Goal: Communication & Community: Answer question/provide support

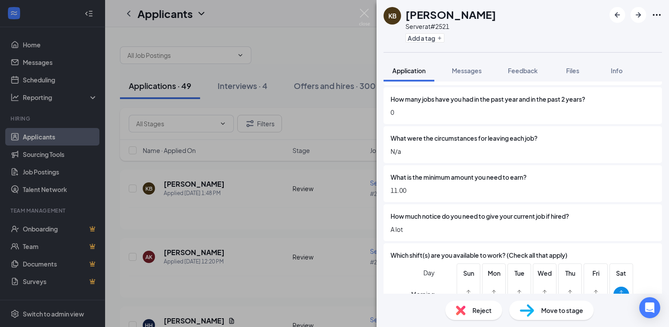
scroll to position [1139, 0]
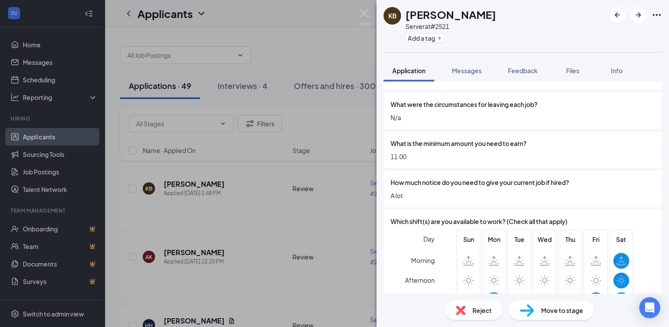
click at [483, 312] on span "Reject" at bounding box center [482, 310] width 19 height 10
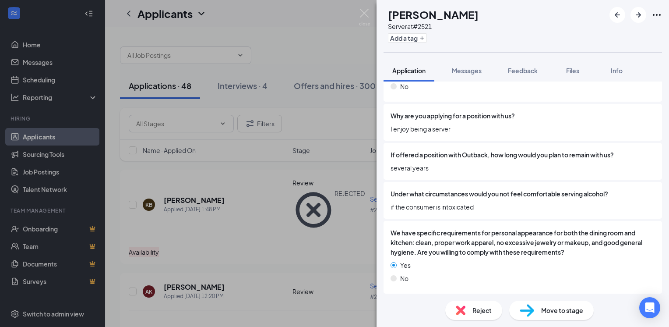
scroll to position [1594, 0]
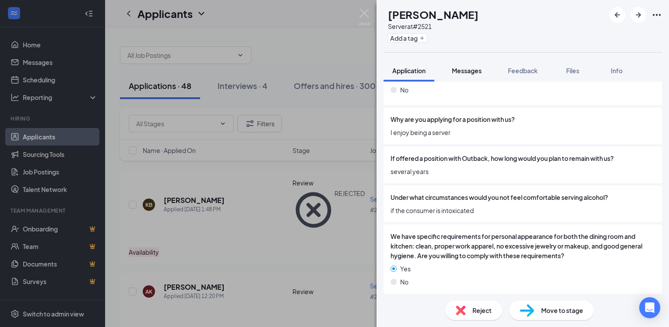
click at [475, 72] on span "Messages" at bounding box center [467, 71] width 30 height 8
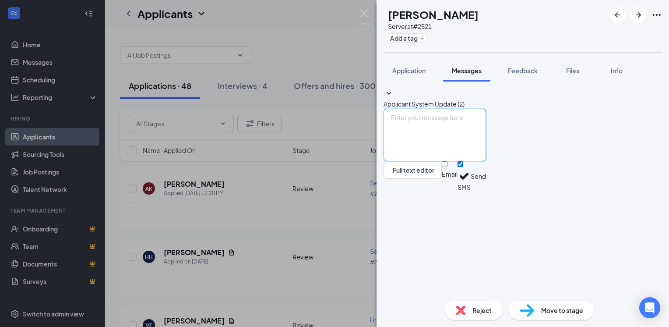
click at [466, 161] on textarea at bounding box center [435, 135] width 102 height 53
paste textarea "[URL][DOMAIN_NAME]"
type textarea "[URL][DOMAIN_NAME]"
click at [486, 191] on button "Send" at bounding box center [478, 176] width 15 height 30
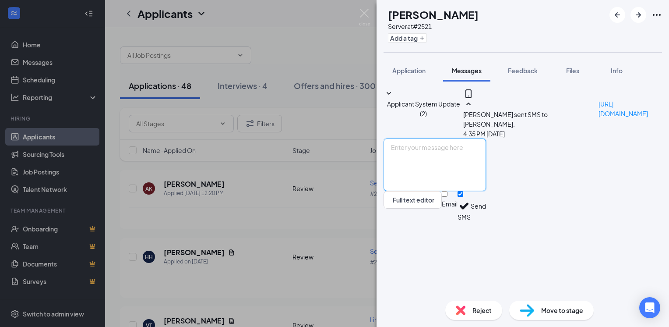
click at [438, 191] on textarea at bounding box center [435, 164] width 102 height 53
type textarea "Please follow the link to take an online assessment. Thank you."
click at [486, 221] on button "Send" at bounding box center [478, 206] width 15 height 30
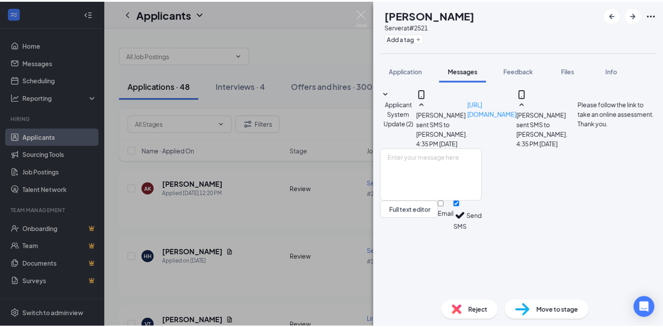
scroll to position [41, 0]
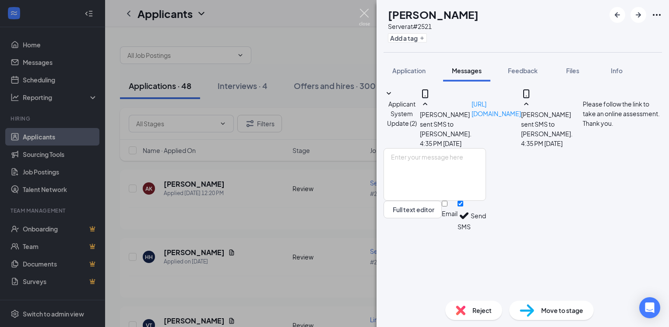
click at [367, 13] on img at bounding box center [364, 17] width 11 height 17
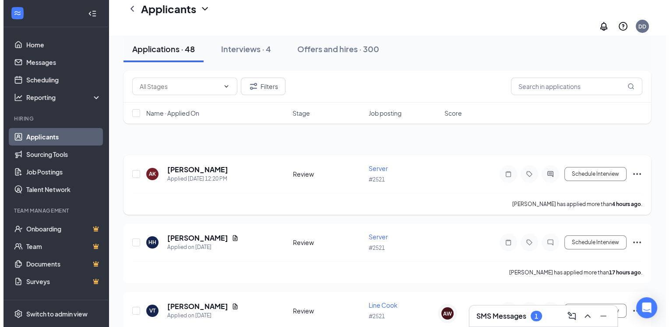
scroll to position [44, 0]
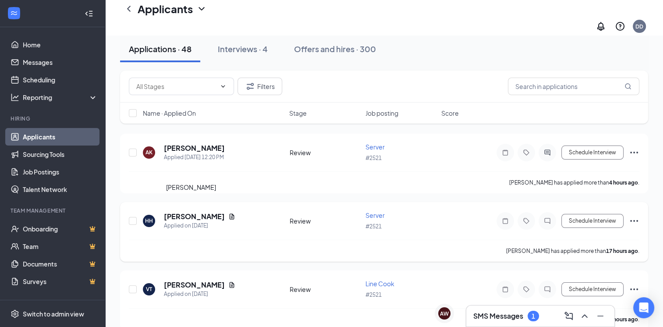
click at [198, 212] on h5 "[PERSON_NAME]" at bounding box center [194, 217] width 61 height 10
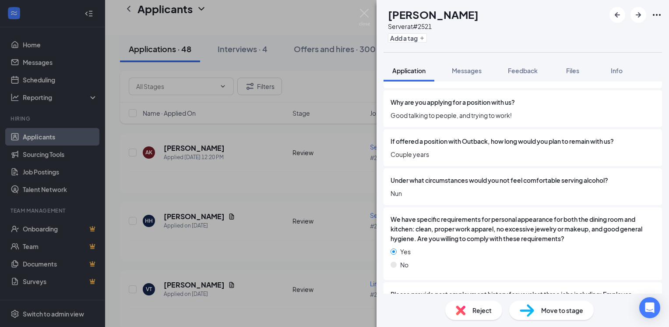
scroll to position [1647, 0]
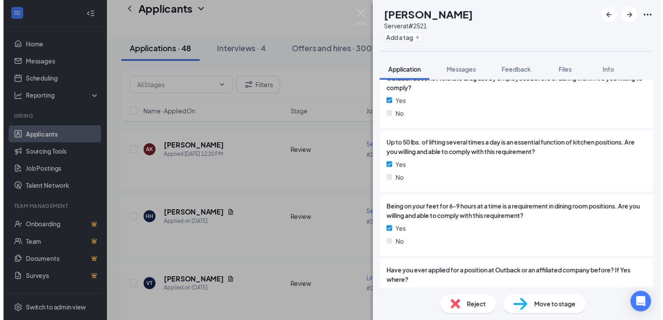
scroll to position [767, 0]
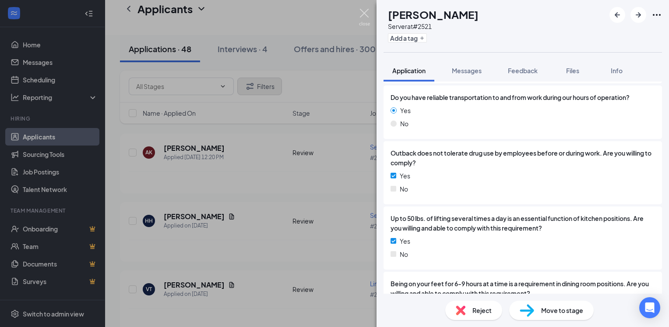
drag, startPoint x: 364, startPoint y: 16, endPoint x: 268, endPoint y: 85, distance: 118.7
click at [364, 16] on img at bounding box center [364, 17] width 11 height 17
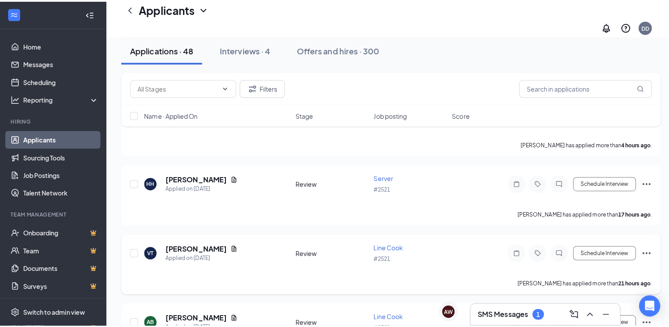
scroll to position [131, 0]
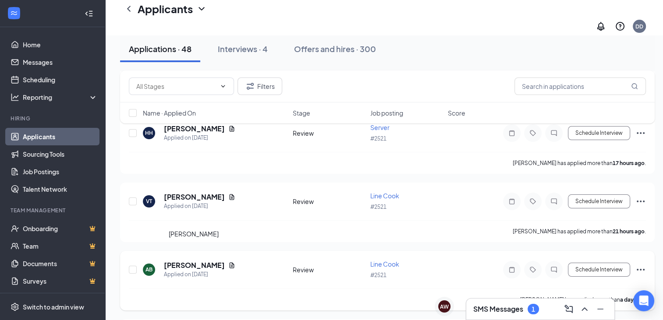
click at [205, 261] on h5 "[PERSON_NAME]" at bounding box center [194, 266] width 61 height 10
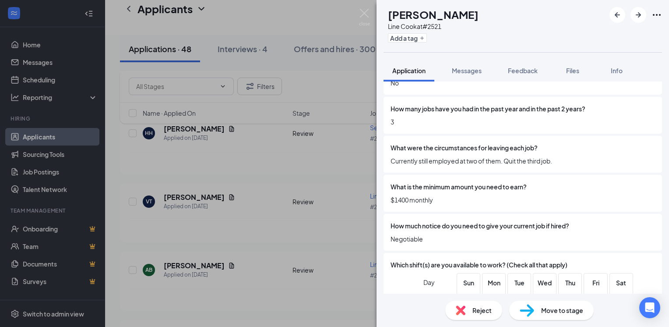
scroll to position [1139, 0]
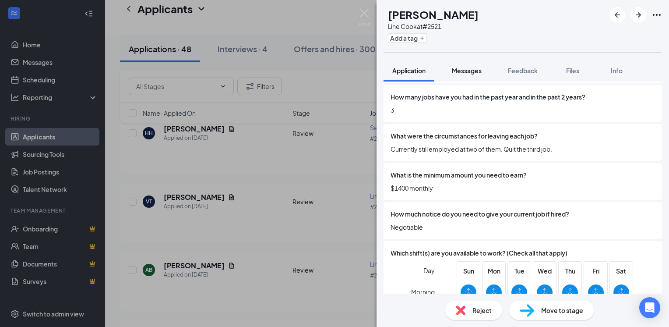
click at [468, 72] on span "Messages" at bounding box center [467, 71] width 30 height 8
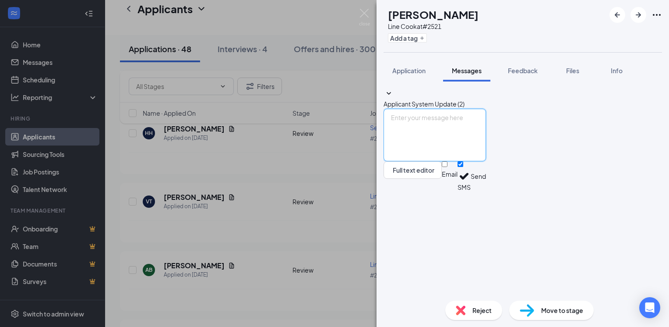
click at [437, 161] on textarea at bounding box center [435, 135] width 102 height 53
type textarea "We are looking for night time cooks right now."
click at [486, 191] on button "Send" at bounding box center [478, 176] width 15 height 30
